Goal: Communication & Community: Answer question/provide support

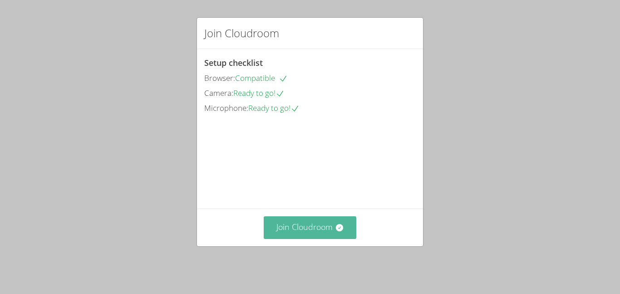
click at [318, 238] on button "Join Cloudroom" at bounding box center [310, 227] width 93 height 22
click at [278, 238] on button "Join Cloudroom" at bounding box center [310, 227] width 93 height 22
click at [283, 234] on button "Join Cloudroom" at bounding box center [310, 227] width 93 height 22
click at [342, 231] on icon at bounding box center [339, 227] width 7 height 7
click at [321, 238] on button "Join Cloudroom" at bounding box center [310, 227] width 93 height 22
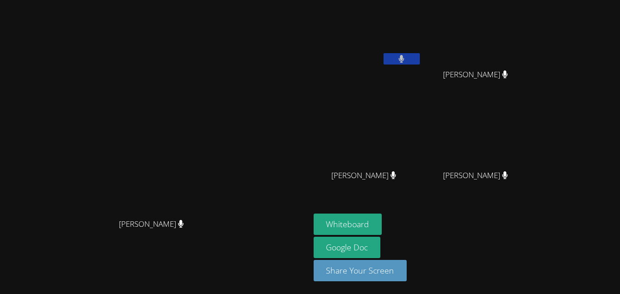
click at [508, 72] on span "[PERSON_NAME]" at bounding box center [475, 74] width 65 height 13
click at [382, 224] on button "Whiteboard" at bounding box center [348, 223] width 69 height 21
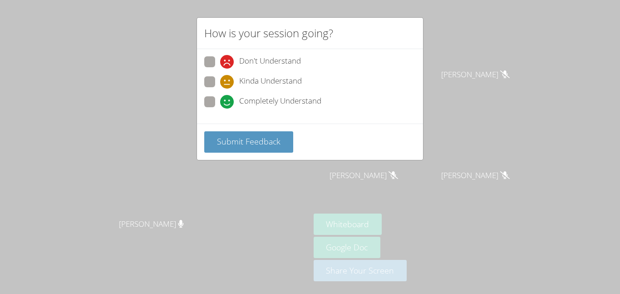
click at [215, 98] on label "Completely Understand" at bounding box center [262, 102] width 117 height 12
click at [220, 98] on input "Completely Understand" at bounding box center [224, 100] width 8 height 8
radio input "true"
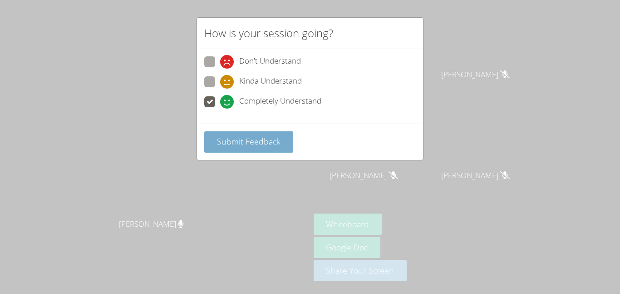
click at [242, 137] on span "Submit Feedback" at bounding box center [249, 141] width 64 height 11
